Goal: Transaction & Acquisition: Book appointment/travel/reservation

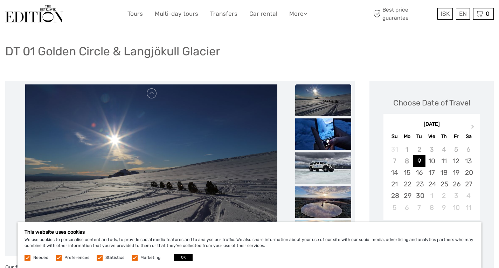
scroll to position [35, 0]
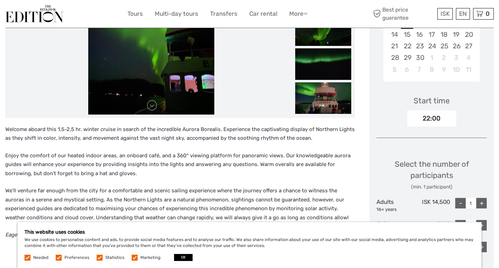
scroll to position [70, 0]
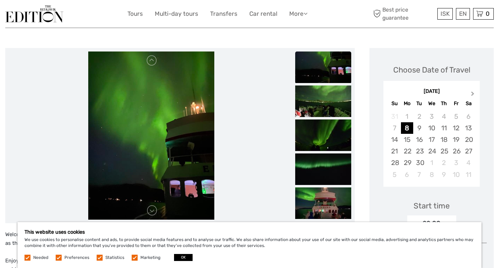
click at [473, 94] on span "Next Month" at bounding box center [473, 95] width 0 height 10
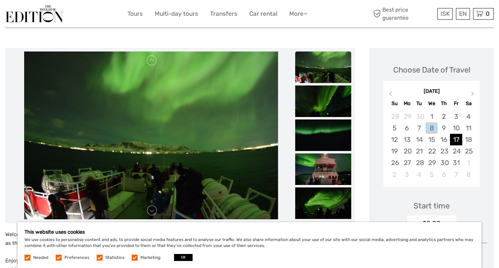
click at [455, 141] on div "17" at bounding box center [456, 140] width 12 height 12
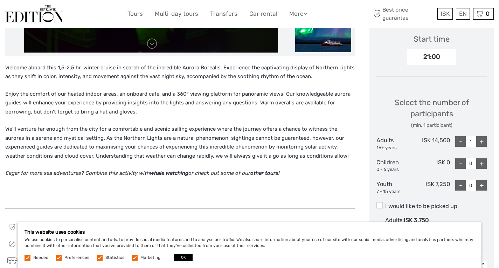
scroll to position [245, 0]
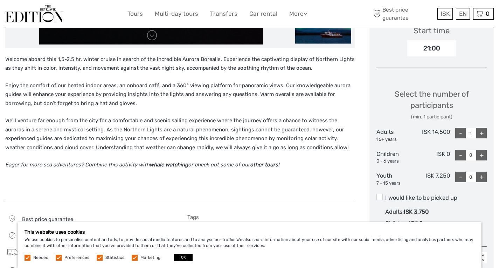
click at [484, 133] on div "+" at bounding box center [482, 133] width 11 height 11
type input "2"
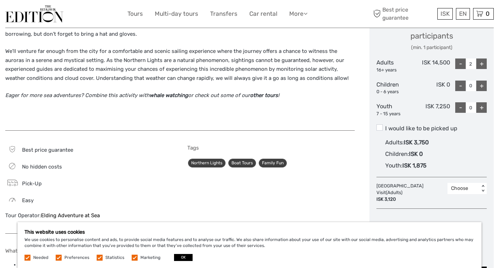
scroll to position [315, 0]
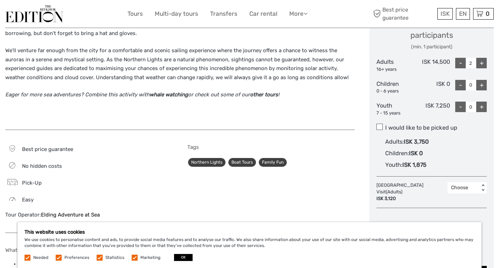
click at [379, 127] on span at bounding box center [380, 127] width 6 height 6
click at [386, 125] on input "I would like to be picked up" at bounding box center [386, 125] width 0 height 0
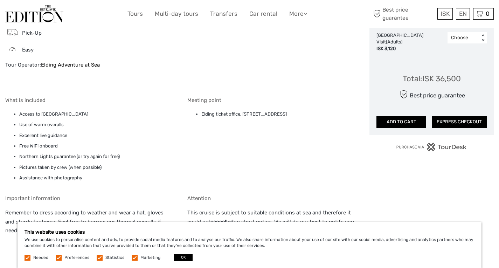
scroll to position [528, 0]
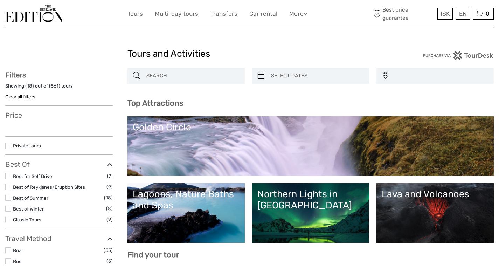
select select
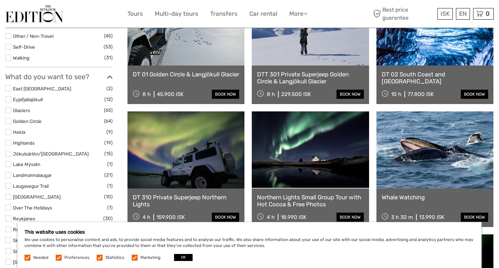
scroll to position [280, 0]
